Goal: Task Accomplishment & Management: Manage account settings

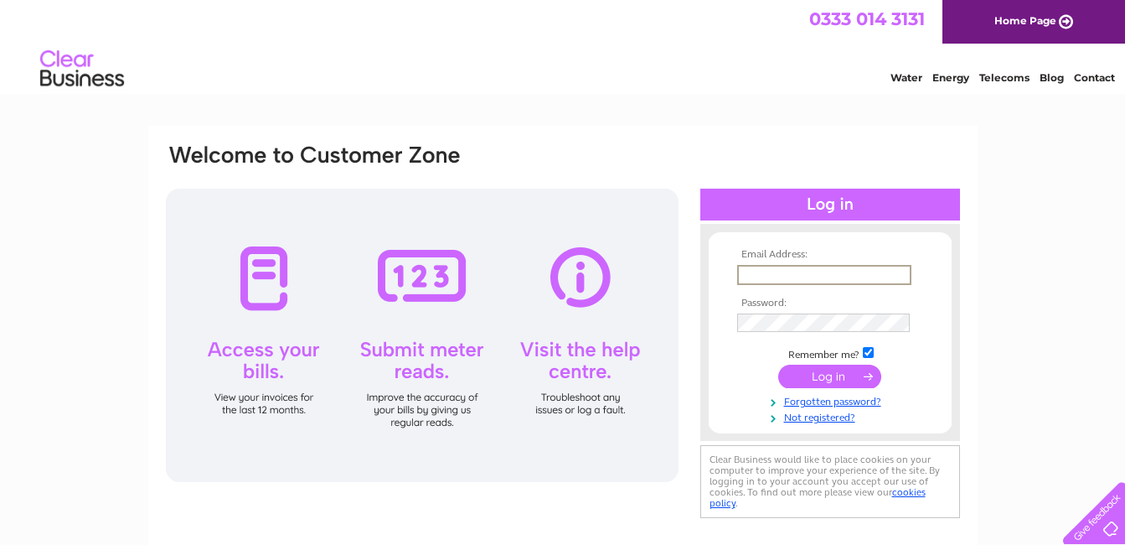
click at [752, 271] on input "text" at bounding box center [824, 275] width 174 height 20
type input "yvesshama@hotmail.com"
click at [816, 373] on input "submit" at bounding box center [829, 375] width 103 height 23
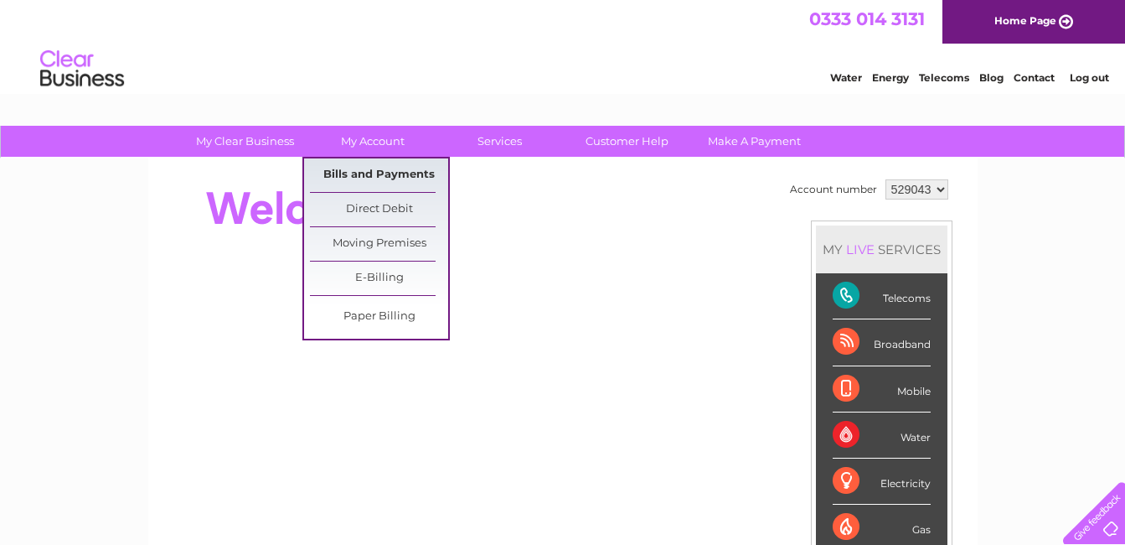
click at [366, 173] on link "Bills and Payments" at bounding box center [379, 175] width 138 height 34
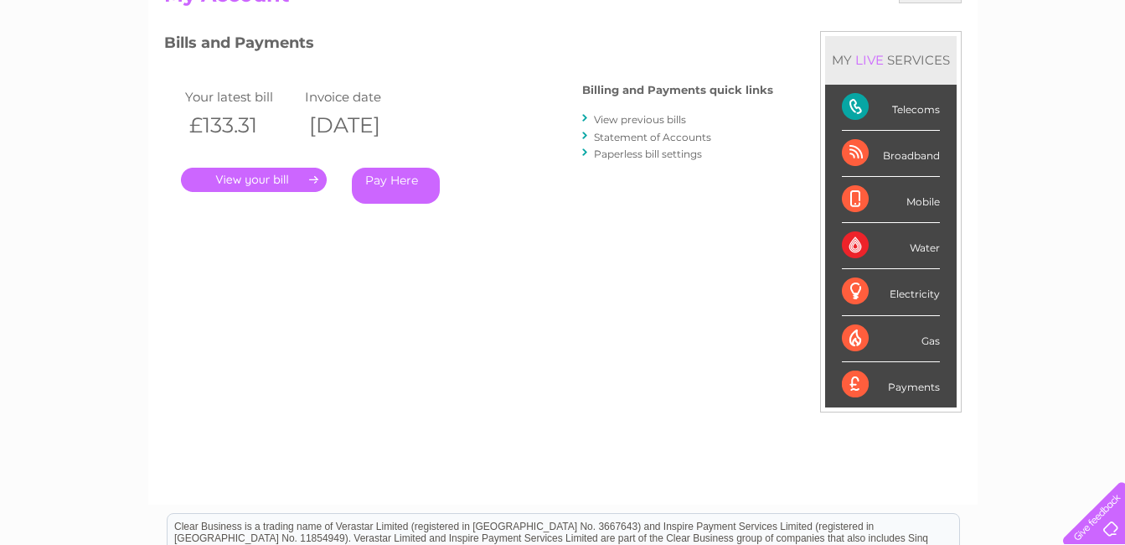
scroll to position [251, 0]
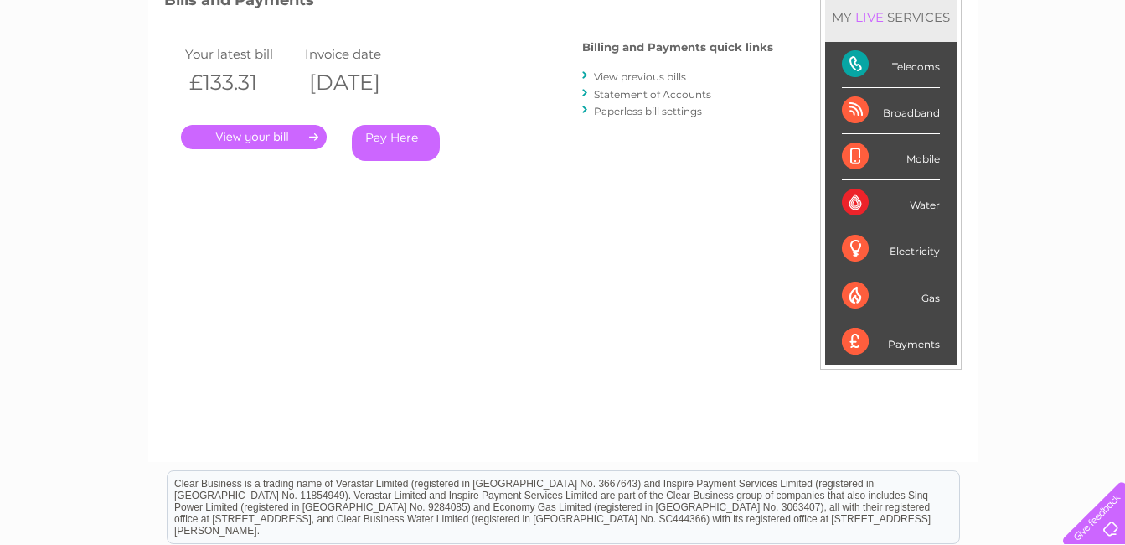
click at [264, 133] on link "." at bounding box center [254, 137] width 146 height 24
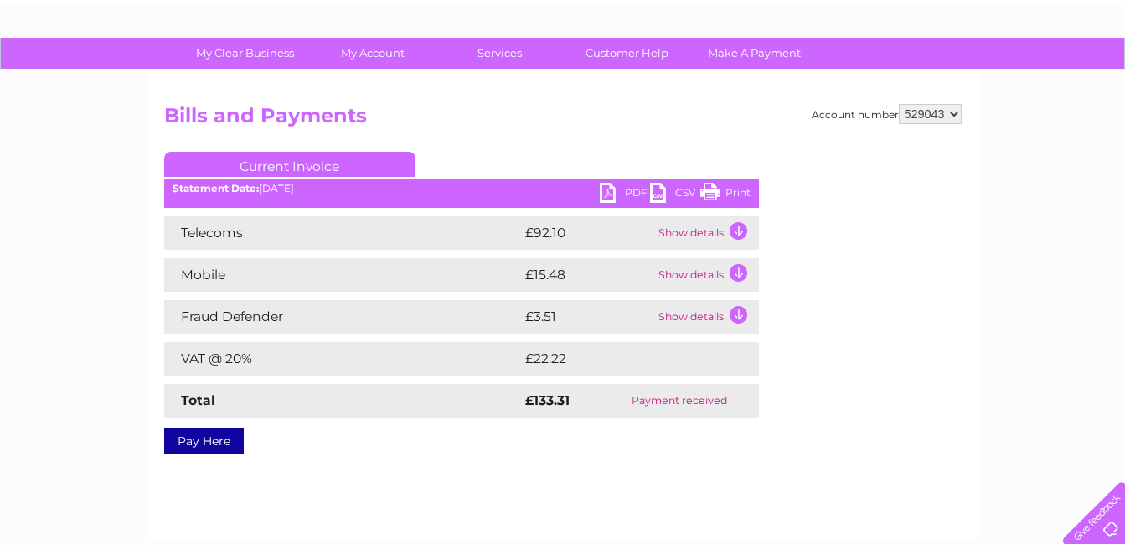
scroll to position [251, 0]
